Goal: Transaction & Acquisition: Purchase product/service

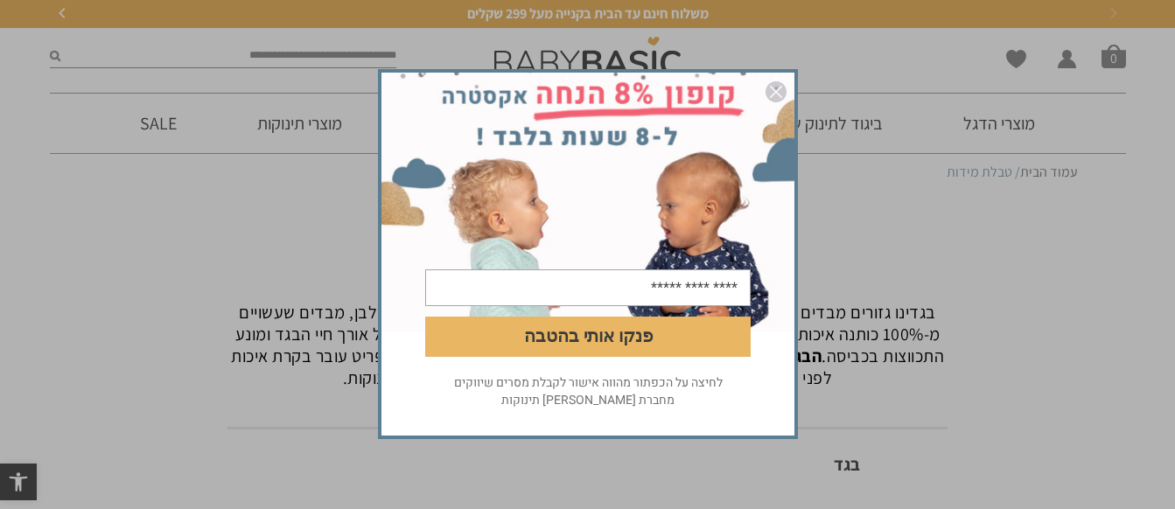
click at [774, 88] on img "סגור" at bounding box center [776, 91] width 21 height 21
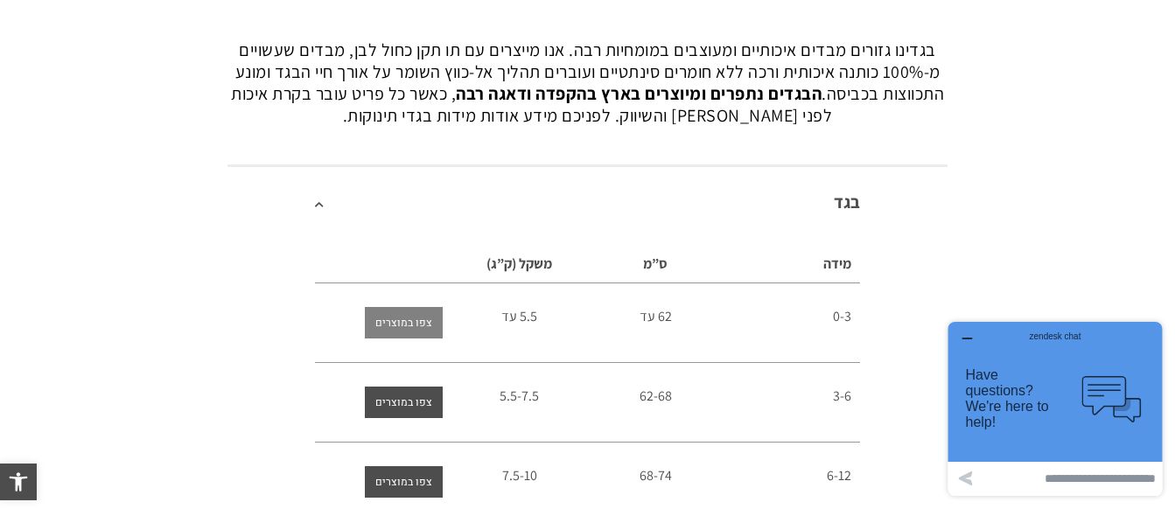
click at [426, 319] on span "צפו במוצרים" at bounding box center [403, 323] width 57 height 32
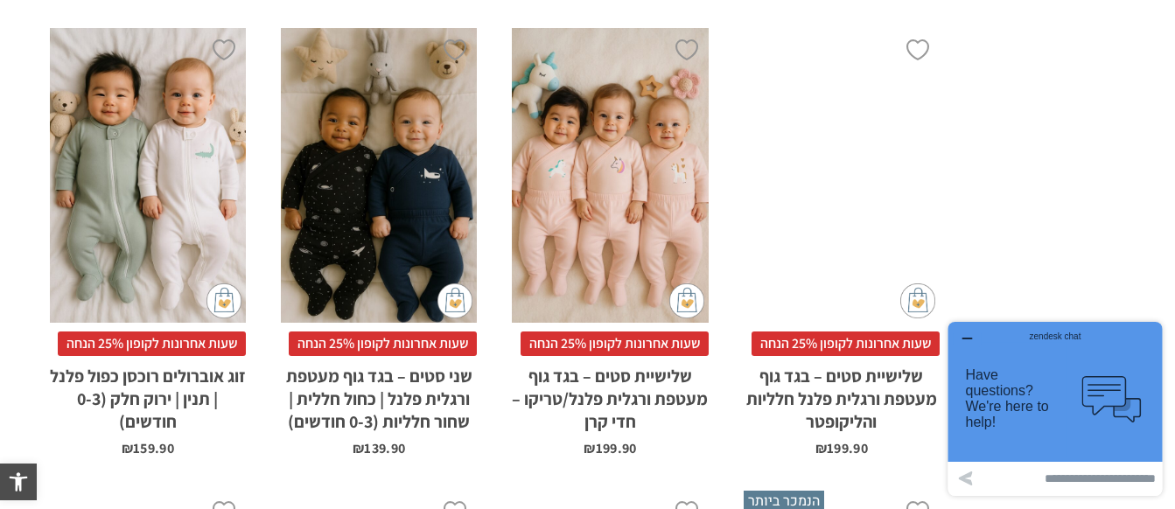
scroll to position [4638, 0]
